Goal: Task Accomplishment & Management: Complete application form

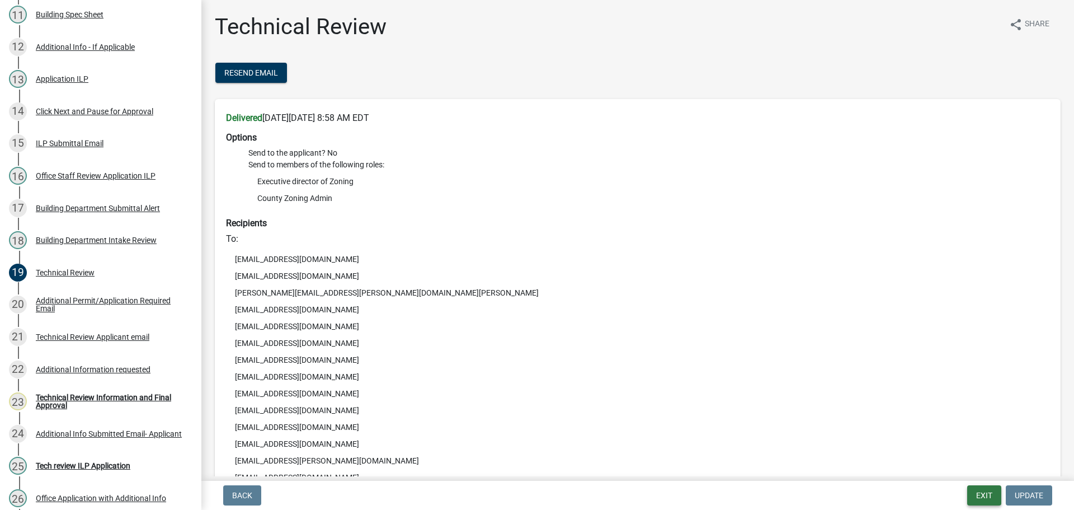
click at [973, 487] on button "Exit" at bounding box center [984, 495] width 34 height 20
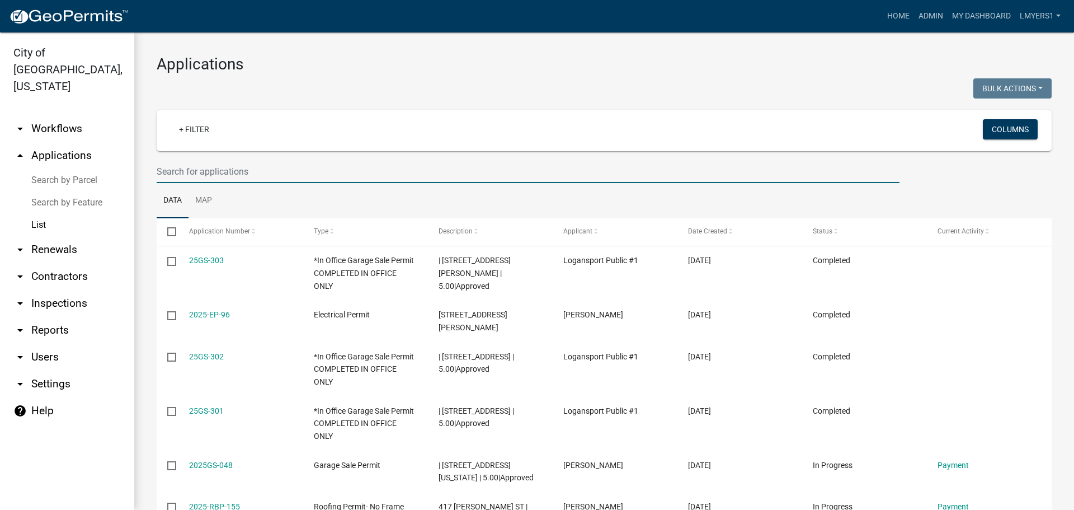
click at [170, 167] on input "text" at bounding box center [528, 171] width 743 height 23
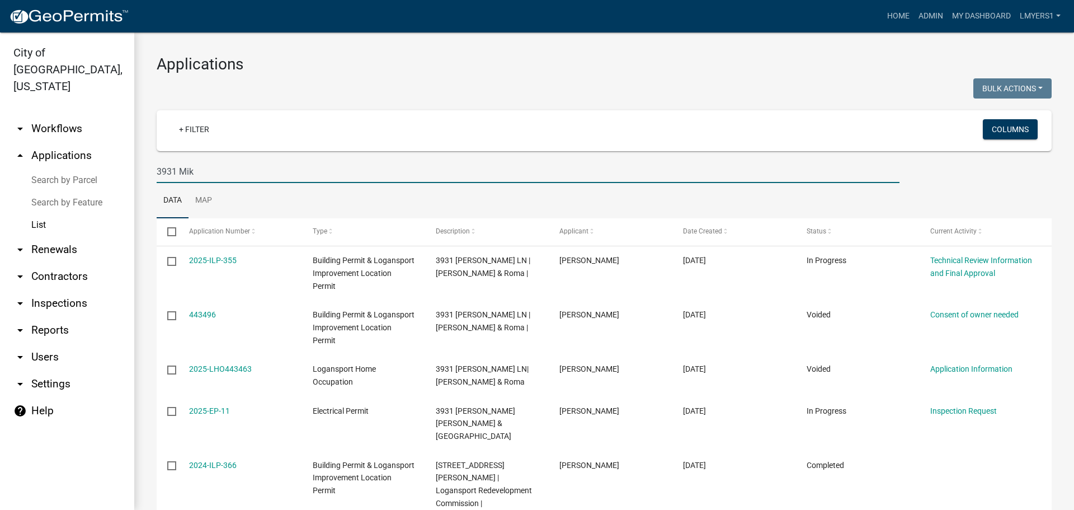
type input "3931 Mik"
click at [52, 317] on link "arrow_drop_down Reports" at bounding box center [67, 330] width 134 height 27
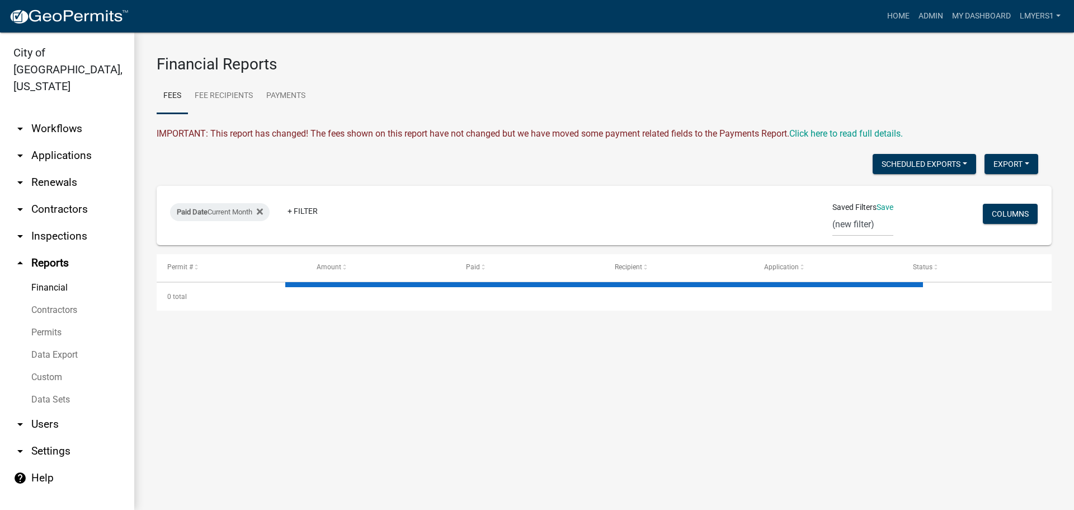
click at [68, 344] on link "Data Export" at bounding box center [67, 355] width 134 height 22
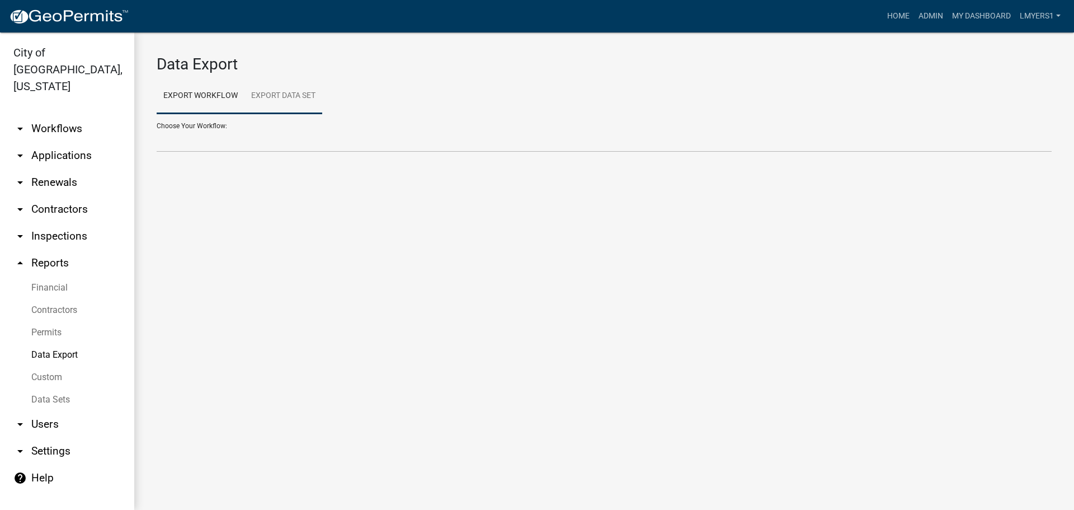
click at [290, 98] on link "Export Data Set" at bounding box center [283, 96] width 78 height 36
click at [277, 137] on select "Contractors Project List Fees Due Garage Sale List Permit list Permits Obtained…" at bounding box center [604, 140] width 895 height 23
select select "3: 82e0a01d-f1b8-49f2-aad3-a8058d032405"
click at [157, 129] on select "Contractors Project List Fees Due Garage Sale List Permit list Permits Obtained…" at bounding box center [604, 140] width 895 height 23
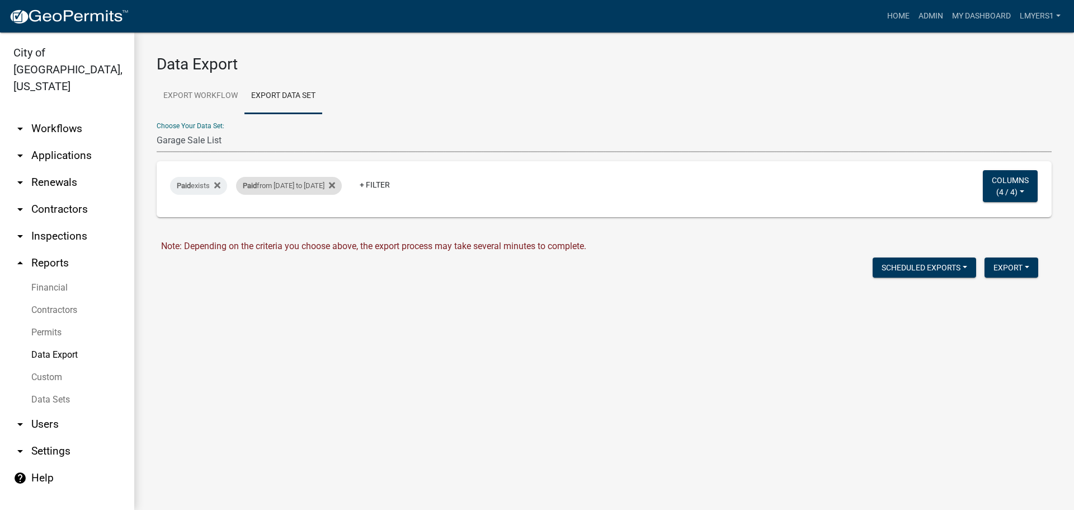
click at [290, 190] on div "Paid from 09/18/2025 to 10/03/2025" at bounding box center [289, 186] width 106 height 18
select select "custom"
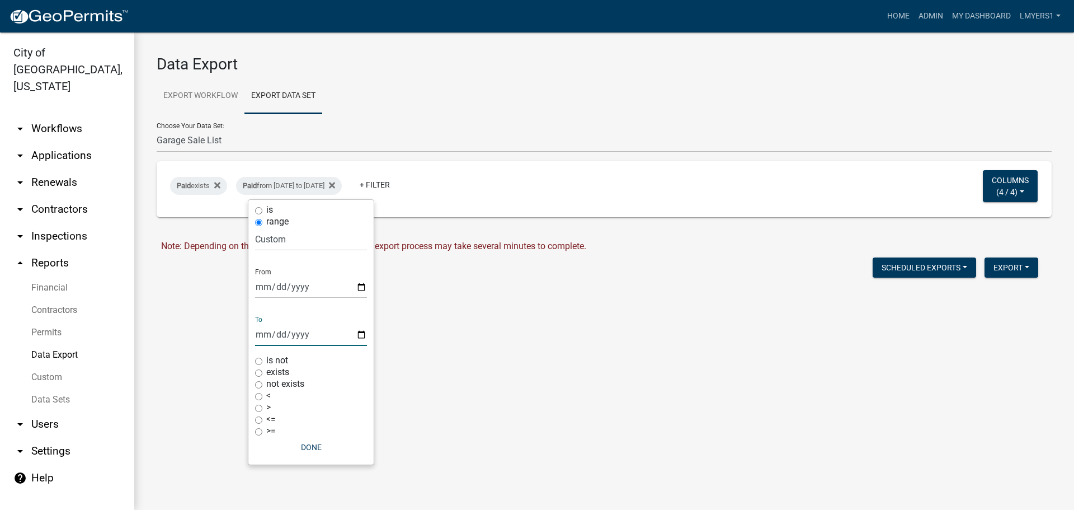
click at [360, 335] on input "2025-10-03" at bounding box center [311, 334] width 112 height 23
click at [363, 285] on input "2025-09-18" at bounding box center [311, 286] width 112 height 23
type input "2025-09-25"
click at [363, 333] on input "2025-10-03" at bounding box center [311, 334] width 112 height 23
type input "2025-10-10"
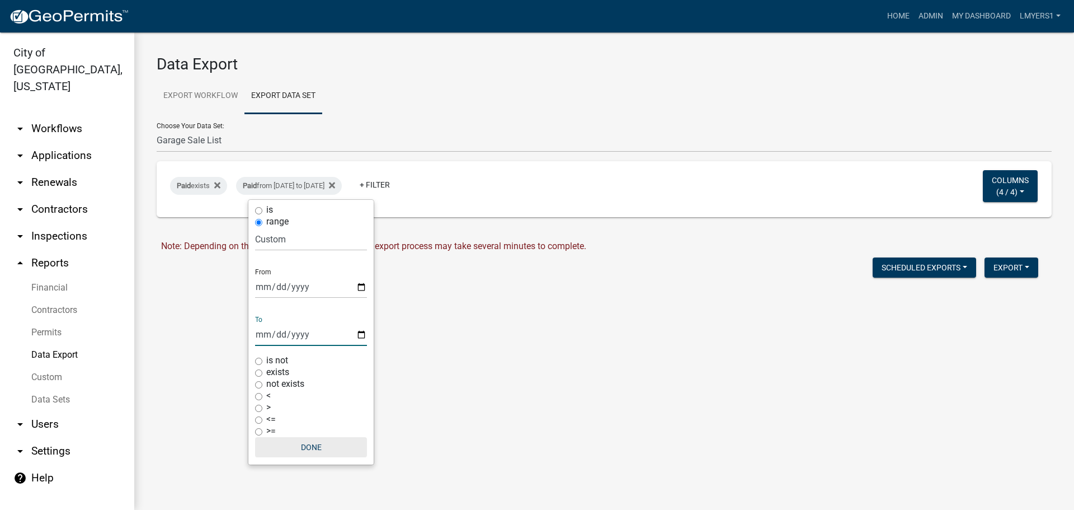
click at [314, 447] on button "Done" at bounding box center [311, 447] width 112 height 20
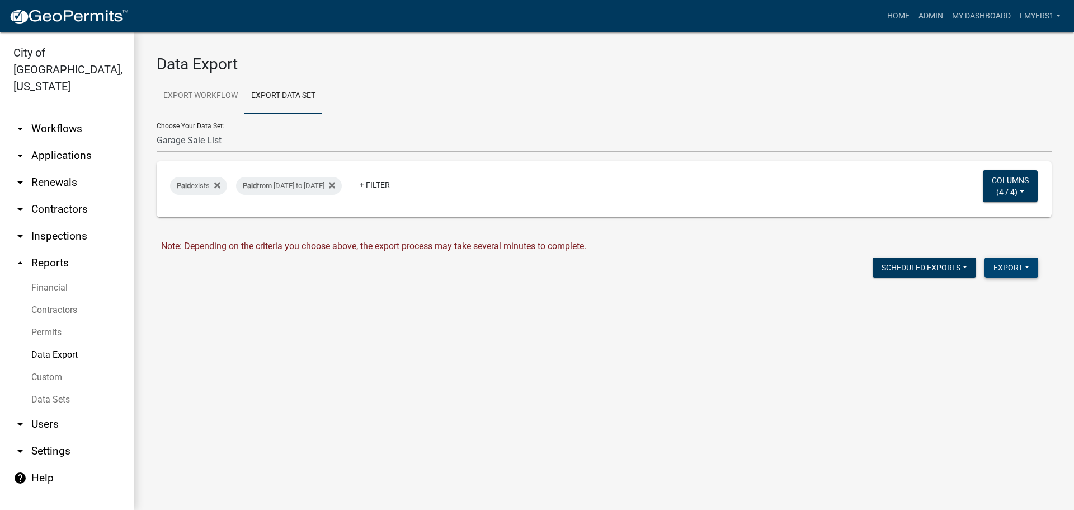
click at [1003, 262] on button "Export" at bounding box center [1012, 267] width 54 height 20
click at [990, 297] on button "Excel Format (.xlsx)" at bounding box center [986, 296] width 105 height 27
click at [189, 293] on link "Download Garage Sale List.xlsx" at bounding box center [223, 291] width 125 height 11
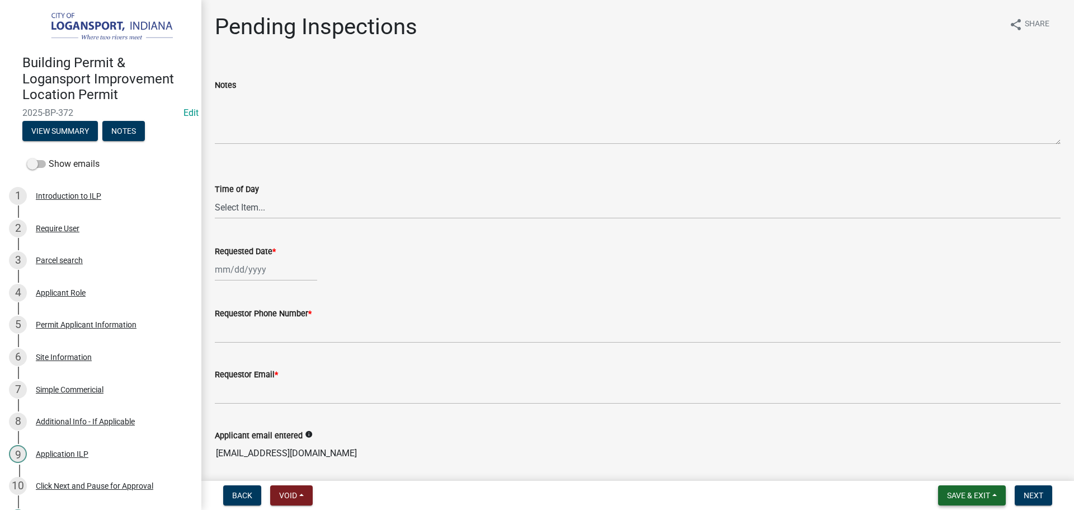
click at [963, 494] on span "Save & Exit" at bounding box center [968, 495] width 43 height 9
click at [967, 469] on button "Save & Exit" at bounding box center [961, 466] width 90 height 27
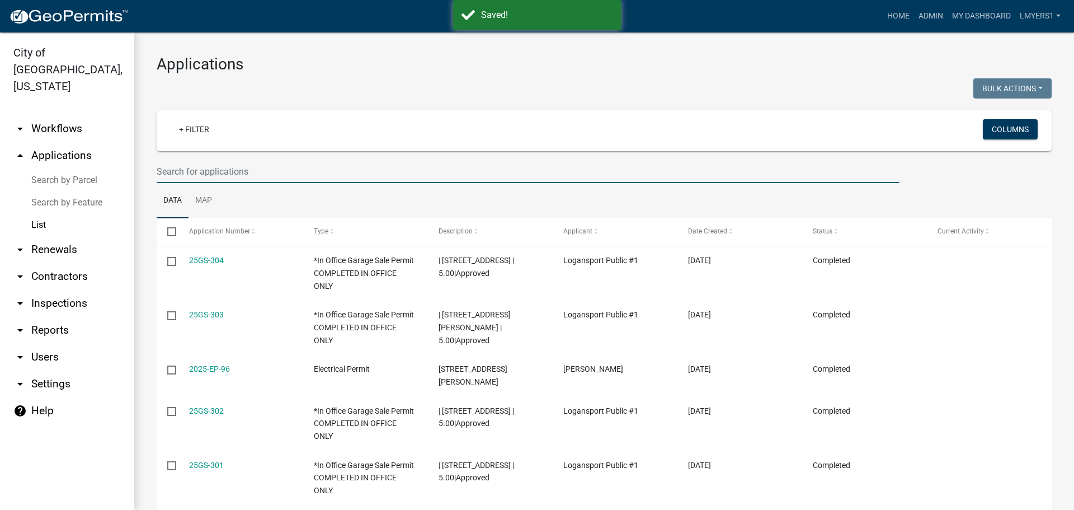
click at [233, 173] on input "text" at bounding box center [528, 171] width 743 height 23
click at [220, 167] on input "text" at bounding box center [528, 171] width 743 height 23
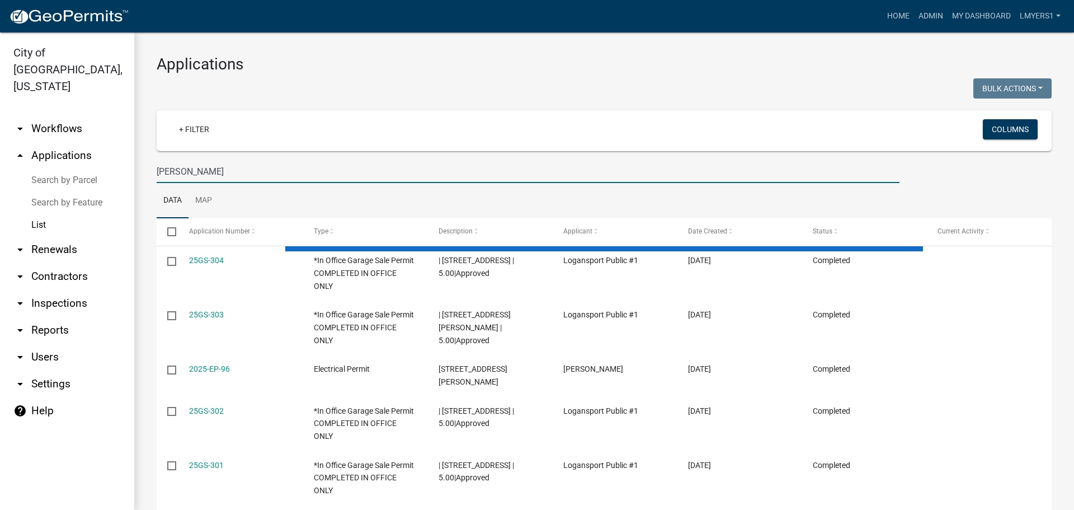
type input "Gia"
click at [78, 263] on link "arrow_drop_down Contractors" at bounding box center [67, 276] width 134 height 27
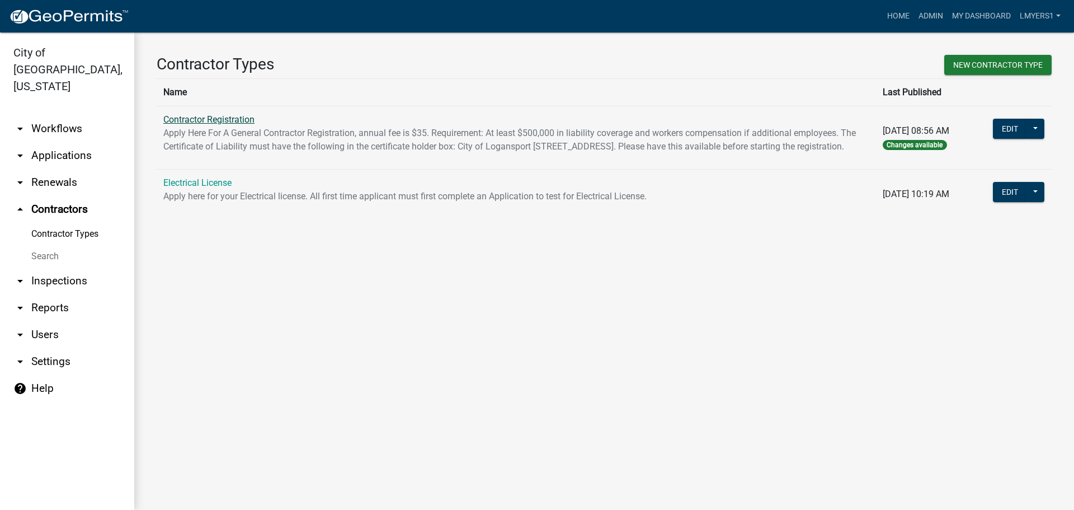
click at [222, 120] on link "Contractor Registration" at bounding box center [208, 119] width 91 height 11
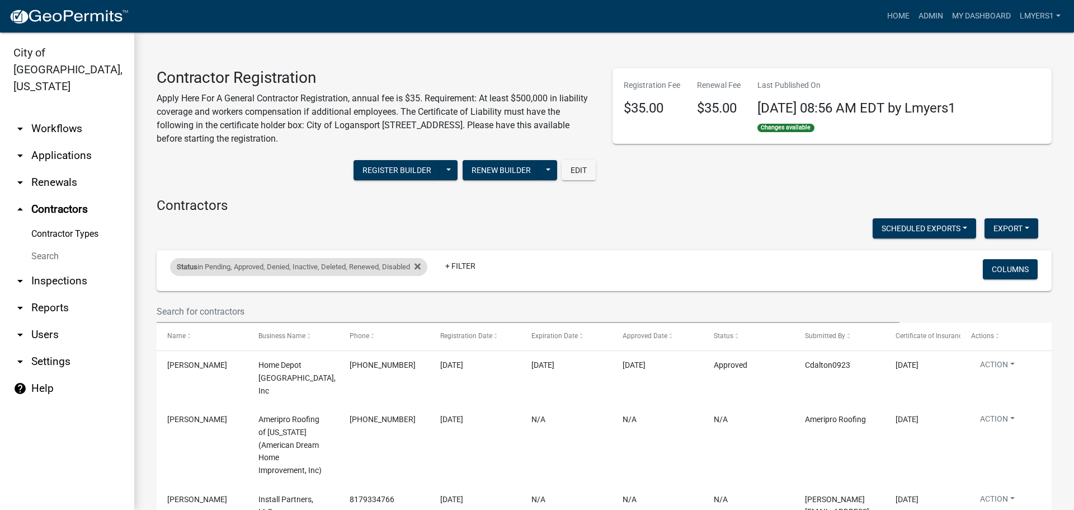
click at [425, 272] on div "Status in Pending, Approved, Denied, Inactive, Deleted, Renewed, Disabled" at bounding box center [298, 267] width 257 height 18
select select "1: '0'"
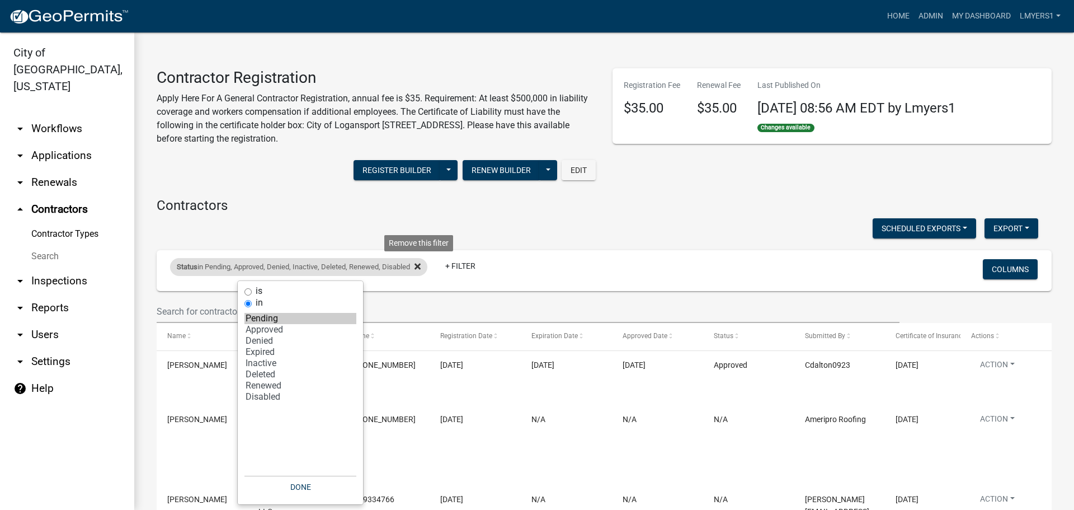
click at [421, 269] on icon at bounding box center [418, 266] width 6 height 9
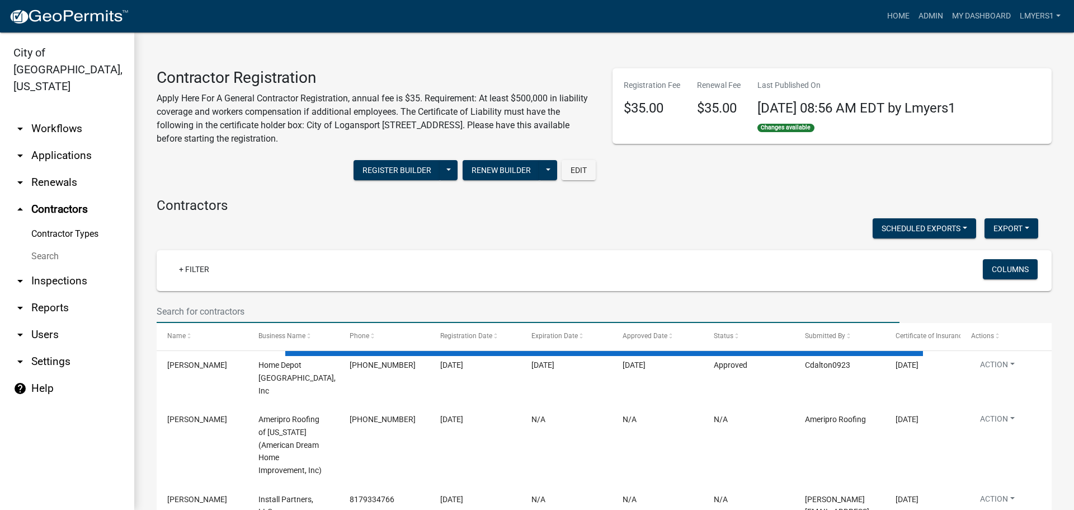
click at [396, 302] on input "text" at bounding box center [528, 311] width 743 height 23
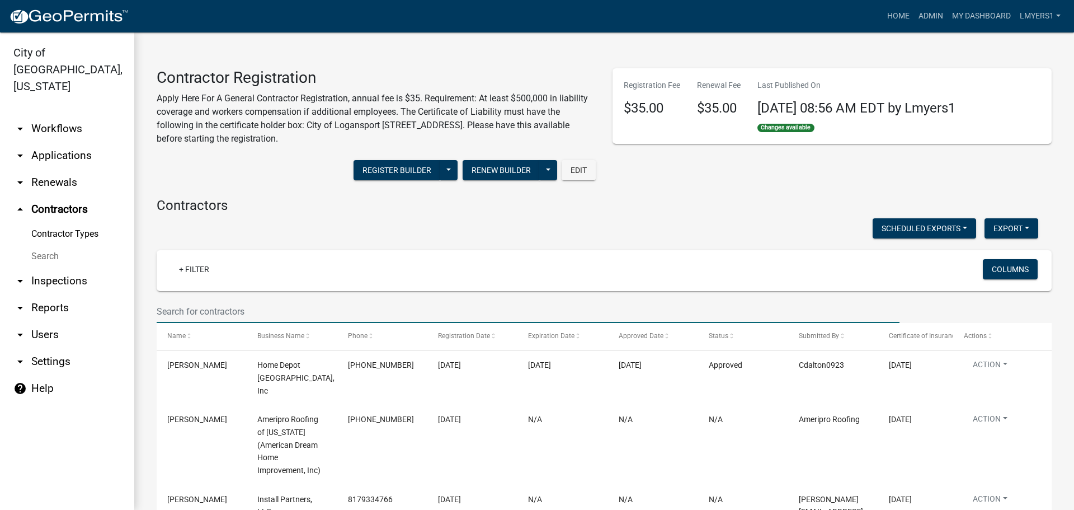
click at [171, 313] on input "text" at bounding box center [528, 311] width 743 height 23
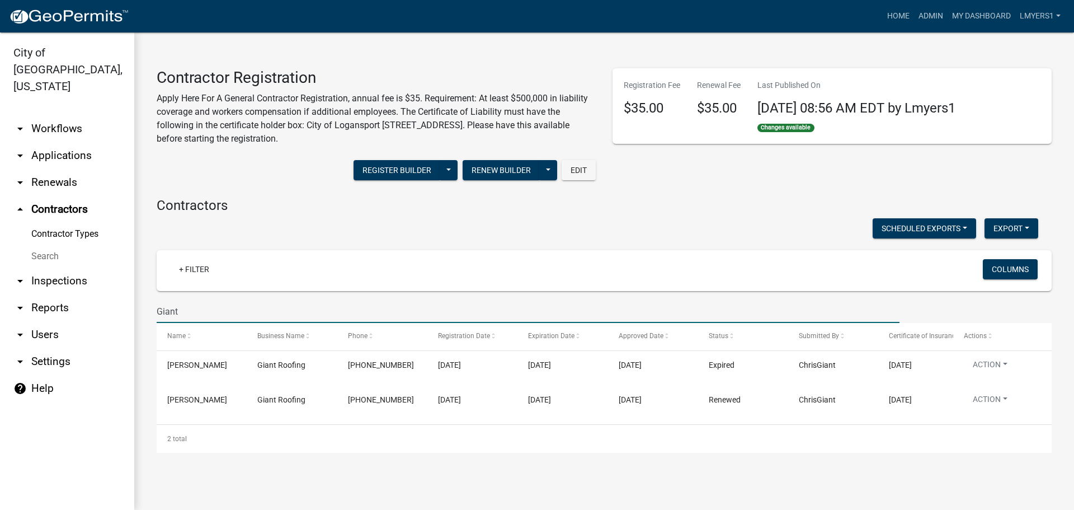
click at [214, 311] on input "Giant" at bounding box center [528, 311] width 743 height 23
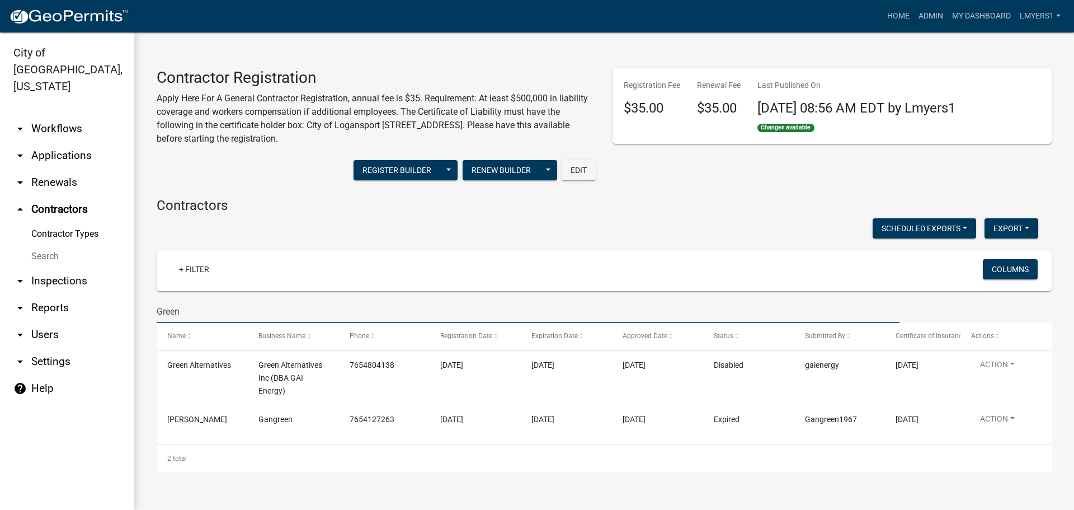
click at [175, 300] on input "Green" at bounding box center [528, 311] width 743 height 23
click at [171, 307] on input "Green" at bounding box center [528, 311] width 743 height 23
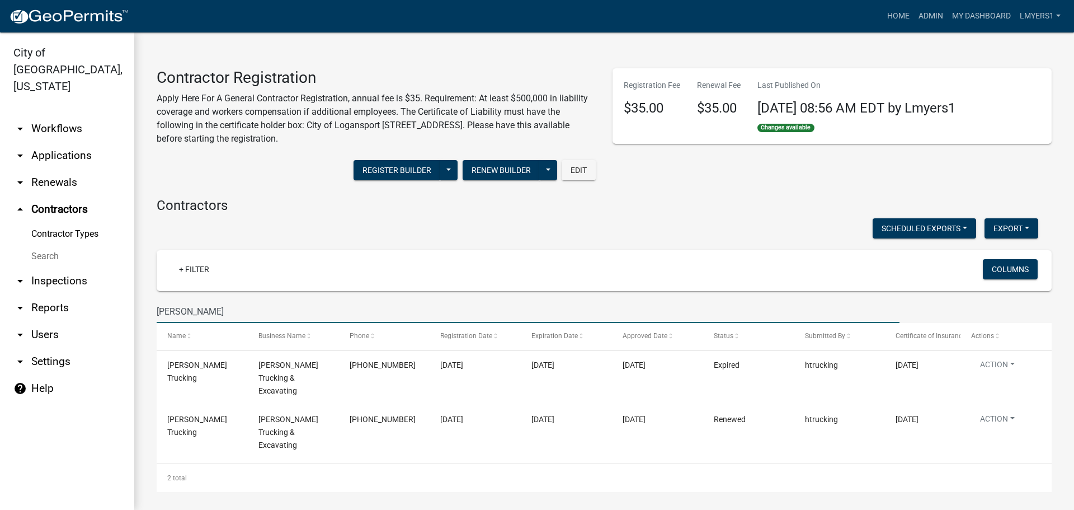
click at [217, 312] on input "Habig" at bounding box center [528, 311] width 743 height 23
click at [216, 312] on input "Habig" at bounding box center [528, 311] width 743 height 23
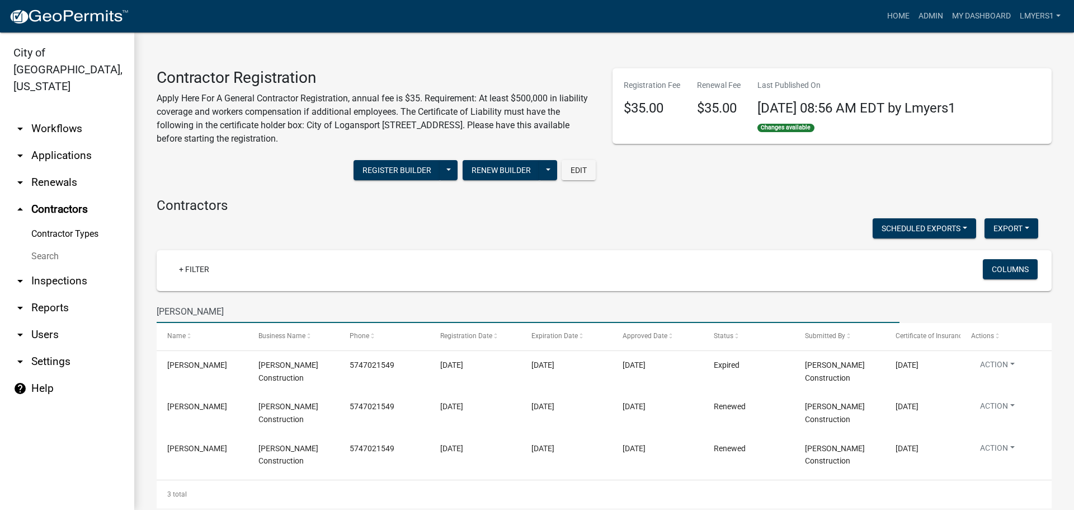
click at [221, 315] on input "Harper" at bounding box center [528, 311] width 743 height 23
click at [220, 314] on input "Harper" at bounding box center [528, 311] width 743 height 23
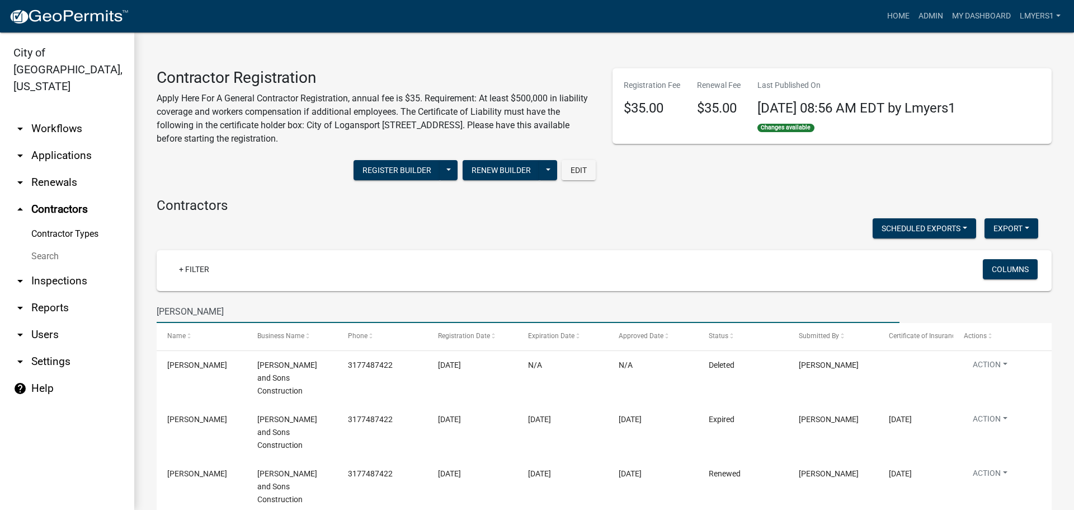
type input "Hays"
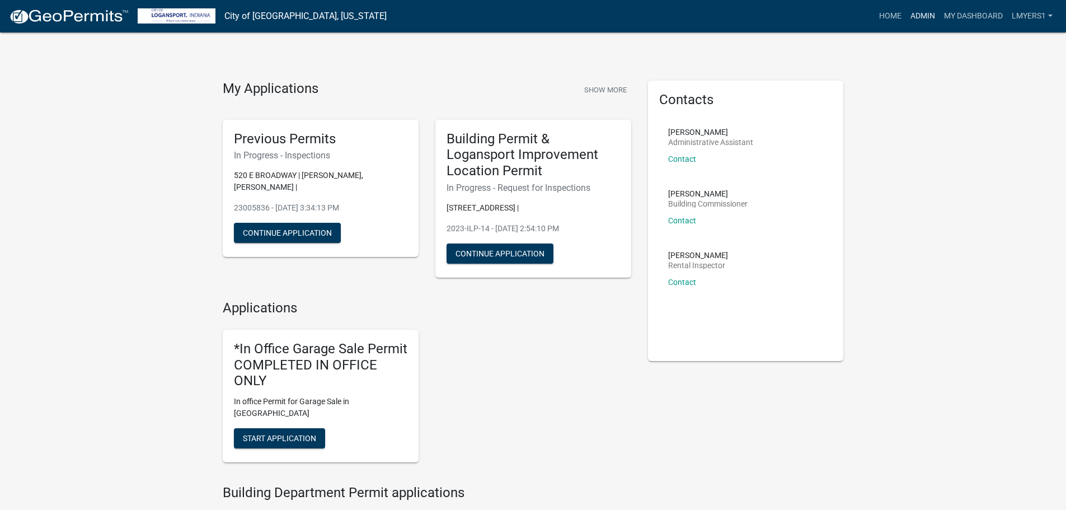
click at [909, 16] on link "Admin" at bounding box center [923, 16] width 34 height 21
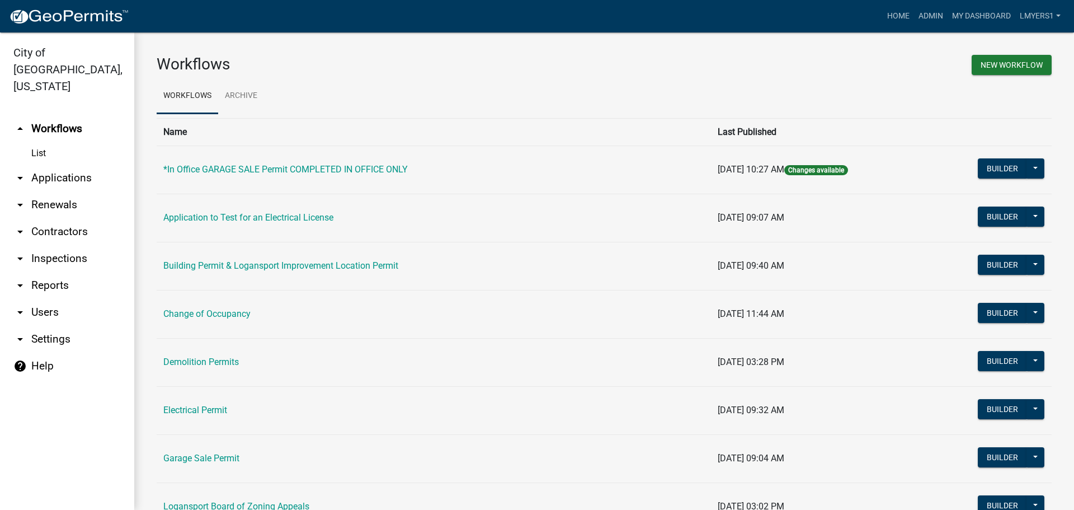
click at [51, 164] on link "arrow_drop_down Applications" at bounding box center [67, 177] width 134 height 27
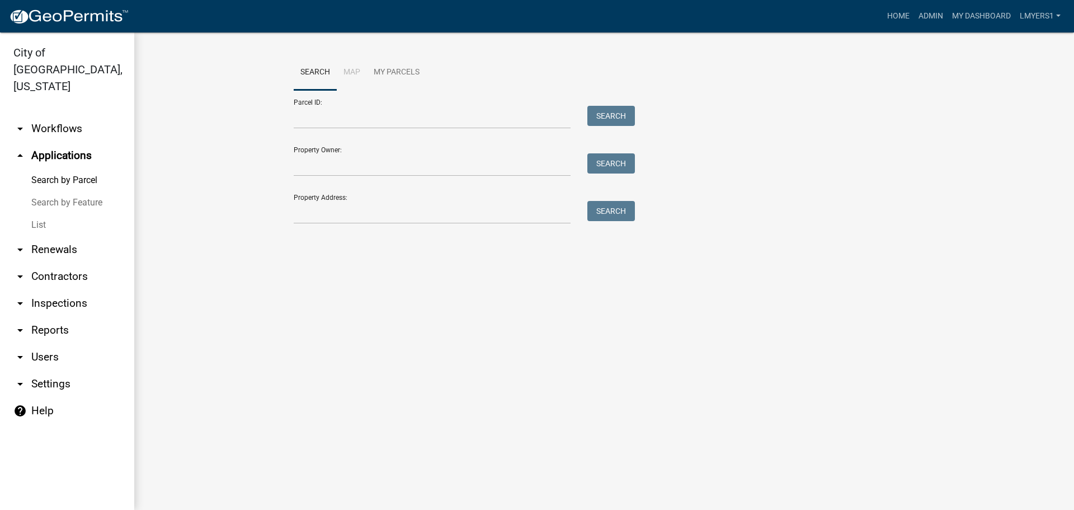
click at [50, 263] on link "arrow_drop_down Contractors" at bounding box center [67, 276] width 134 height 27
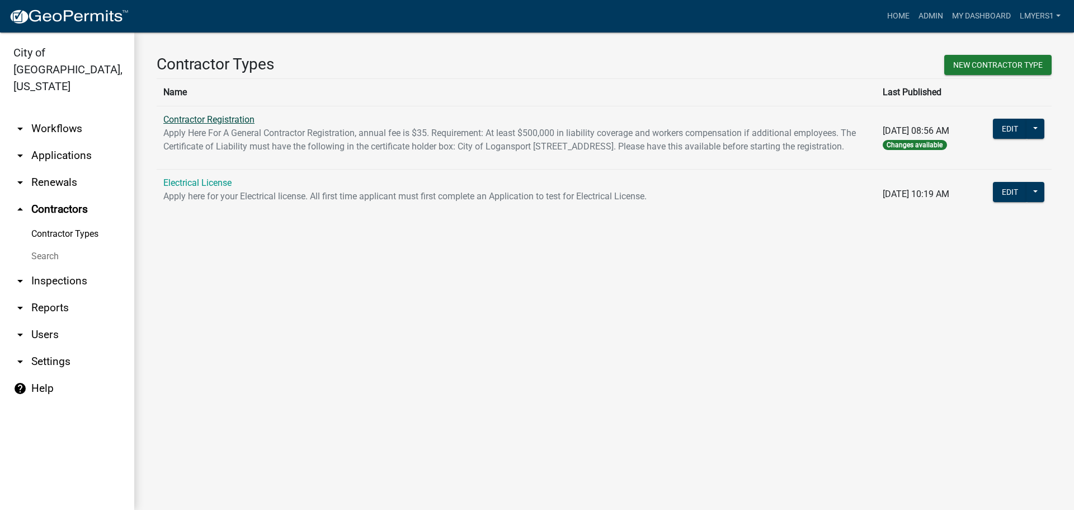
click at [218, 121] on link "Contractor Registration" at bounding box center [208, 119] width 91 height 11
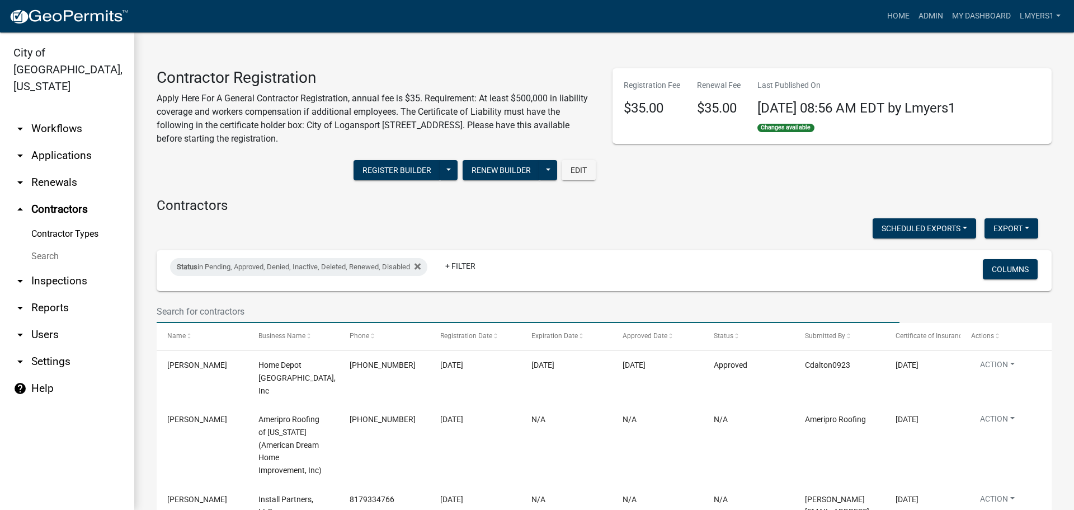
click at [206, 311] on input "text" at bounding box center [528, 311] width 743 height 23
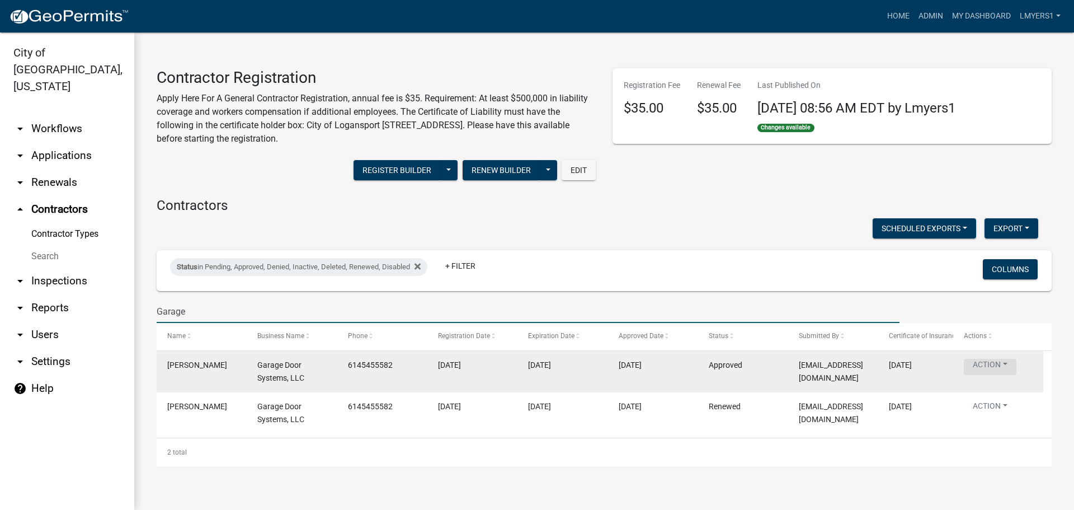
type input "Garage"
click at [985, 364] on button "Action" at bounding box center [990, 367] width 53 height 16
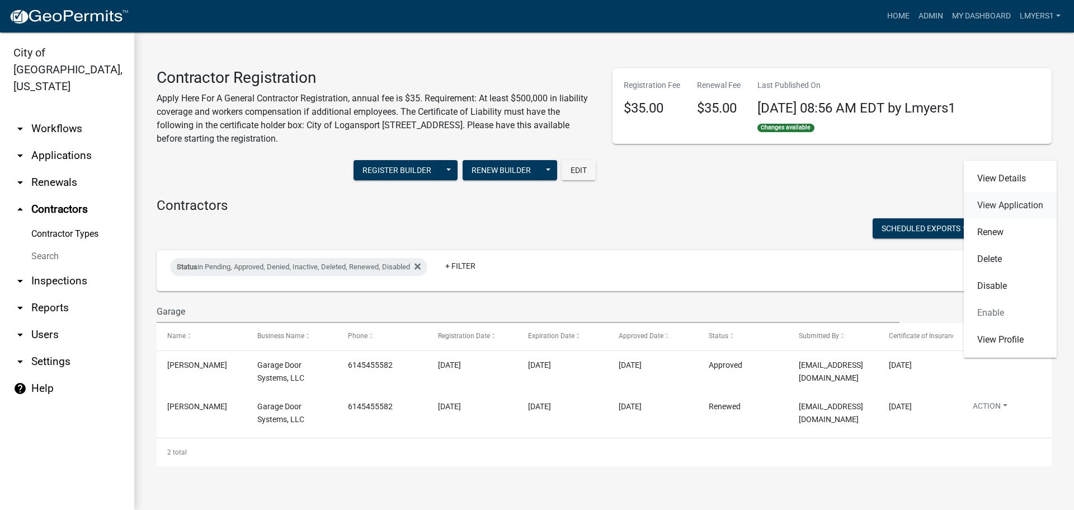
click at [1016, 206] on link "View Application" at bounding box center [1010, 205] width 93 height 27
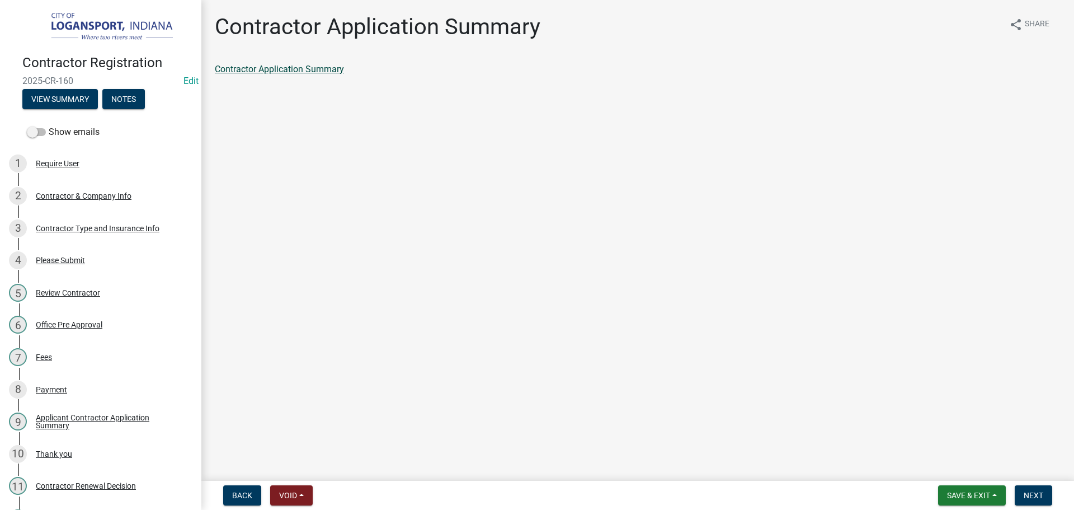
click at [290, 68] on link "Contractor Application Summary" at bounding box center [279, 69] width 129 height 11
click at [1032, 487] on button "Next" at bounding box center [1033, 495] width 37 height 20
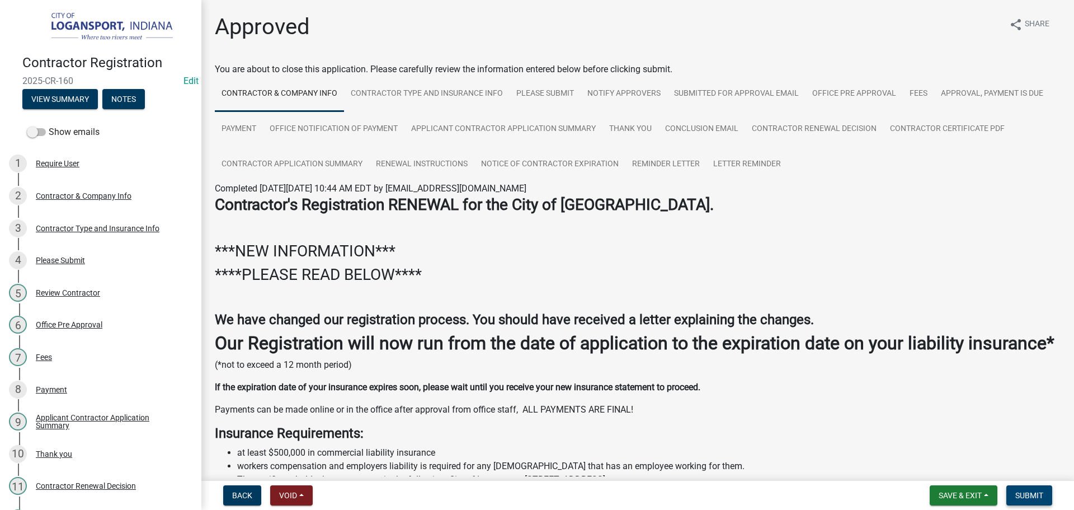
click at [1021, 492] on span "Submit" at bounding box center [1029, 495] width 28 height 9
